Goal: Transaction & Acquisition: Purchase product/service

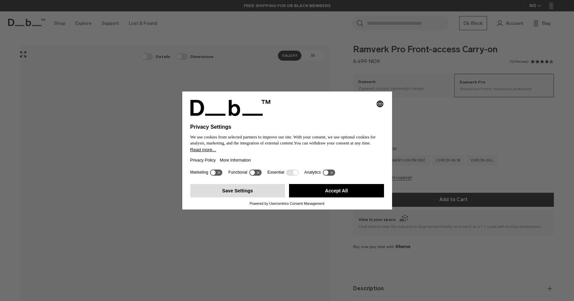
click at [255, 189] on button "Save Settings" at bounding box center [237, 190] width 95 height 13
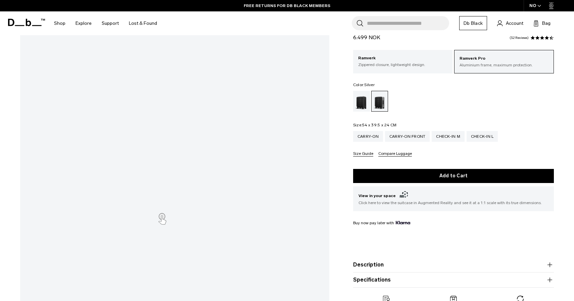
scroll to position [33, 0]
click at [457, 136] on div "Check-in M" at bounding box center [447, 136] width 33 height 11
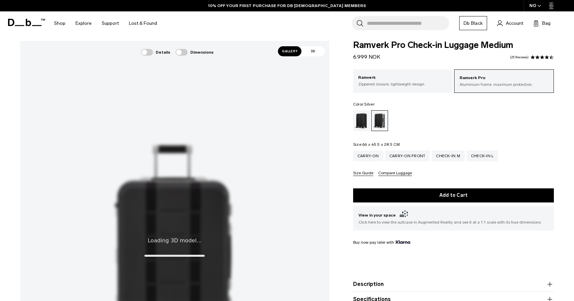
scroll to position [5, 0]
